Goal: Information Seeking & Learning: Learn about a topic

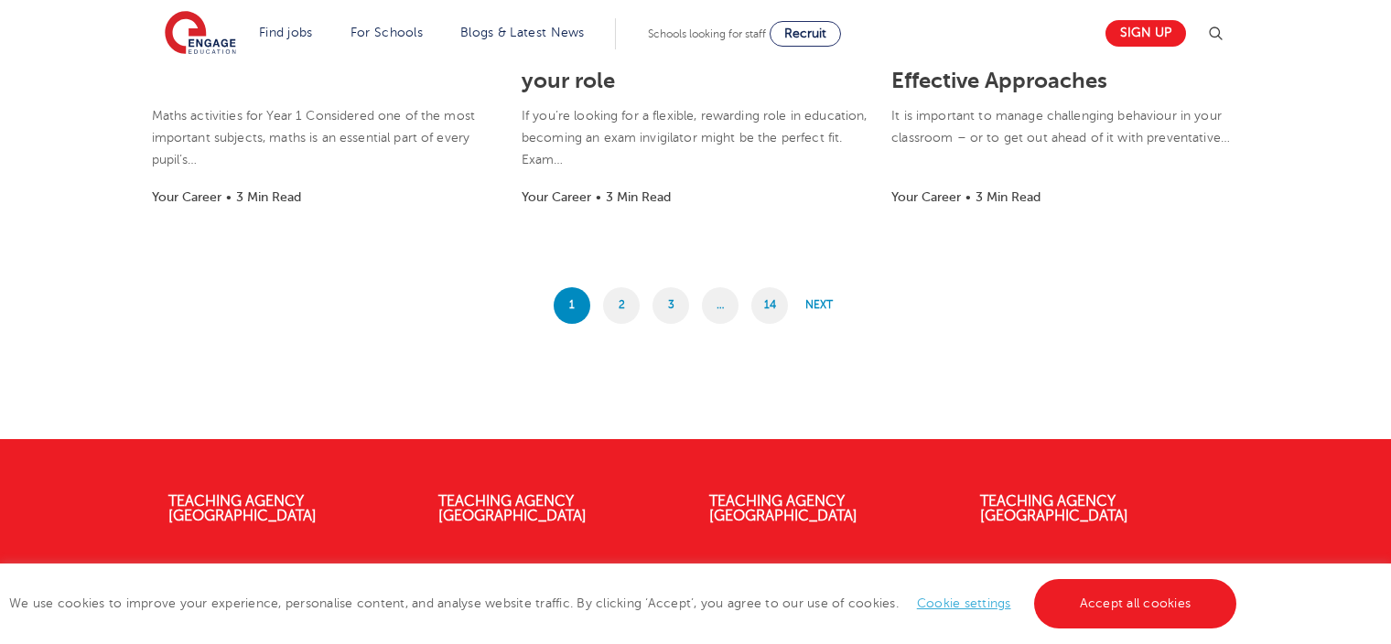
scroll to position [1689, 0]
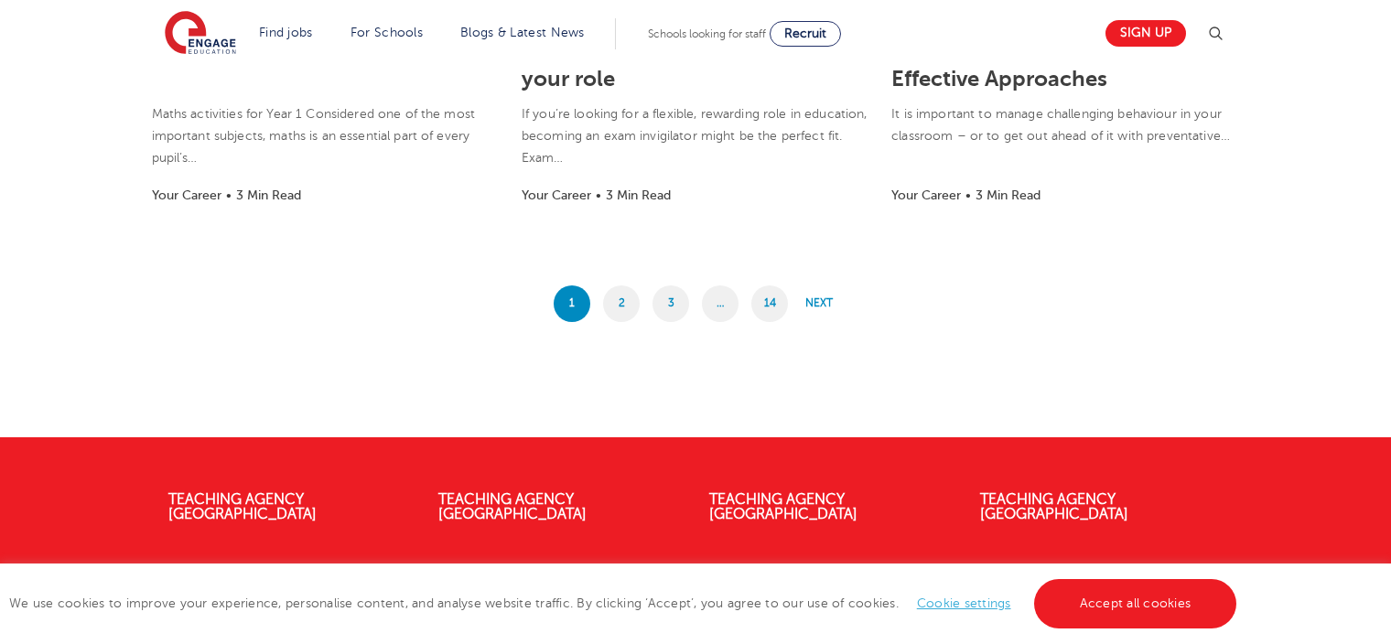
click at [717, 305] on span "…" at bounding box center [720, 304] width 37 height 37
click at [751, 307] on link "14" at bounding box center [769, 304] width 37 height 37
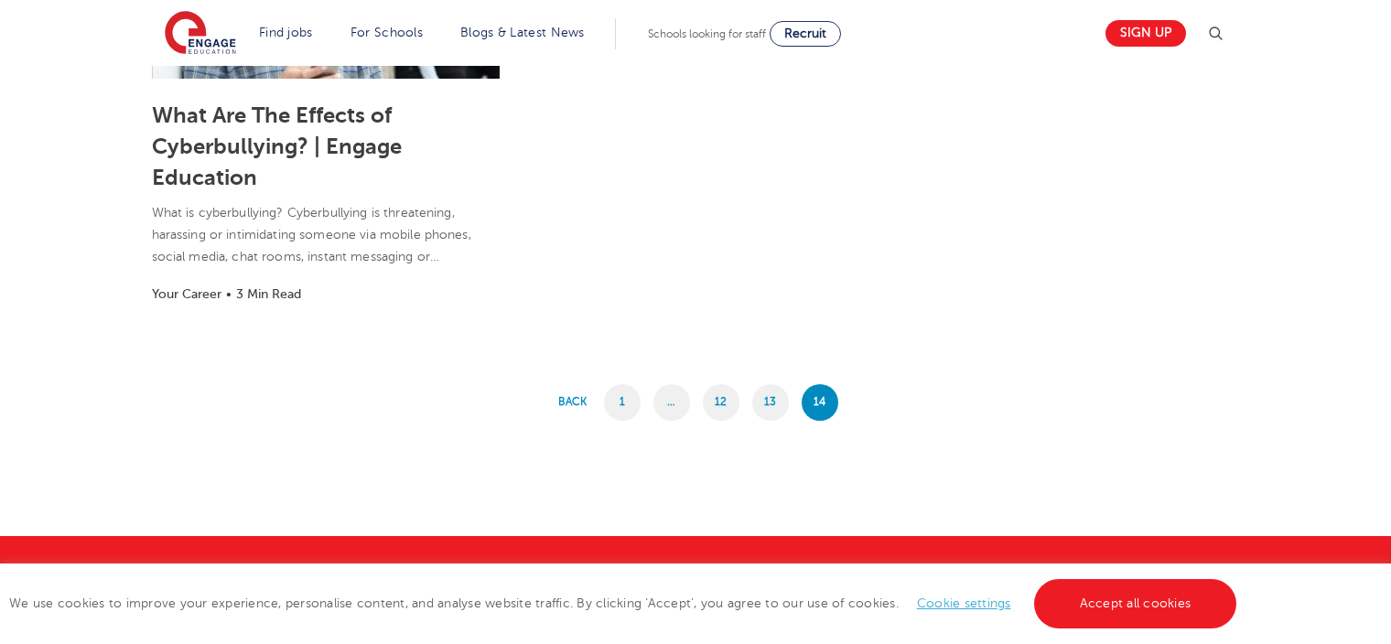
scroll to position [1550, 0]
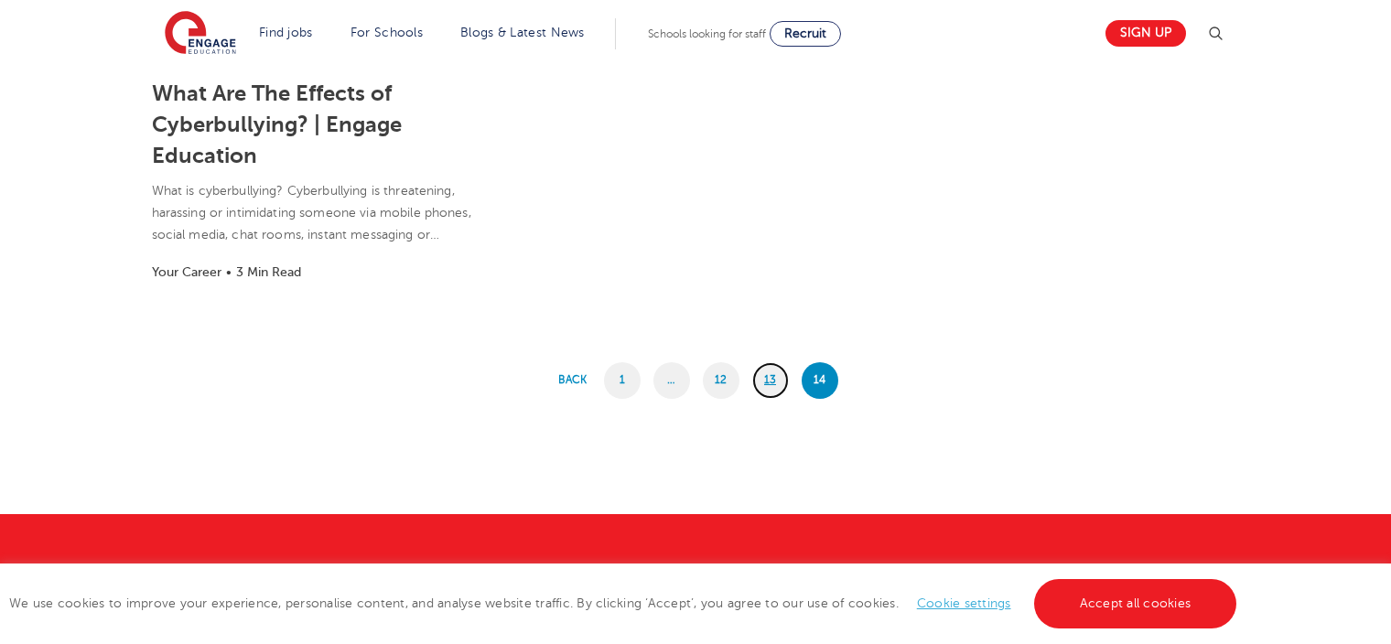
click at [773, 391] on link "13" at bounding box center [770, 380] width 37 height 37
